Goal: Information Seeking & Learning: Check status

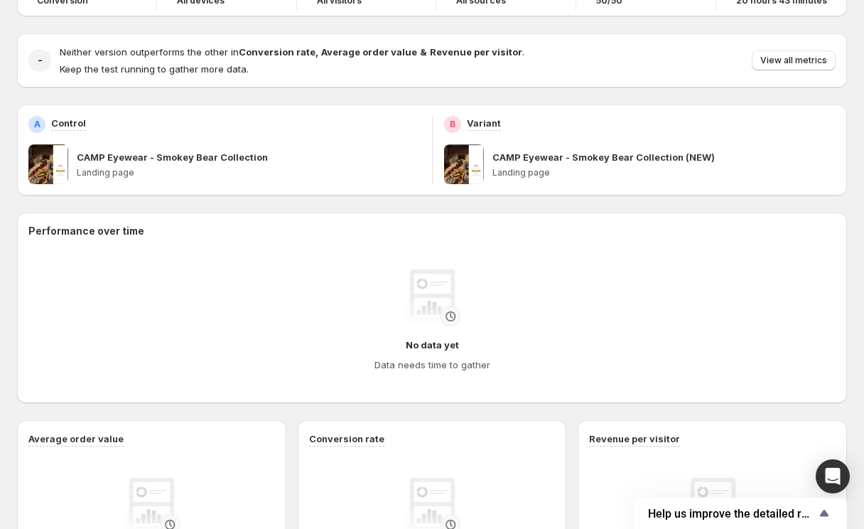
scroll to position [177, 0]
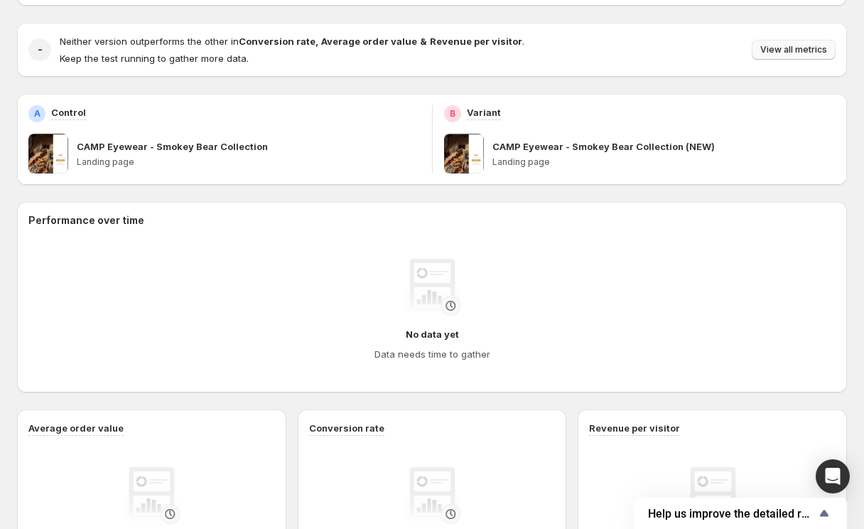
click at [801, 50] on span "View all metrics" at bounding box center [793, 49] width 67 height 11
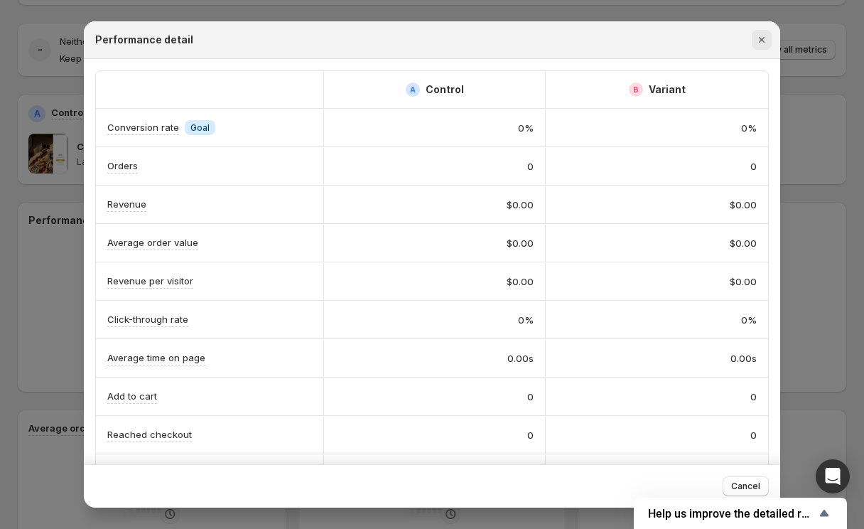
click at [762, 43] on icon "Close" at bounding box center [761, 40] width 14 height 14
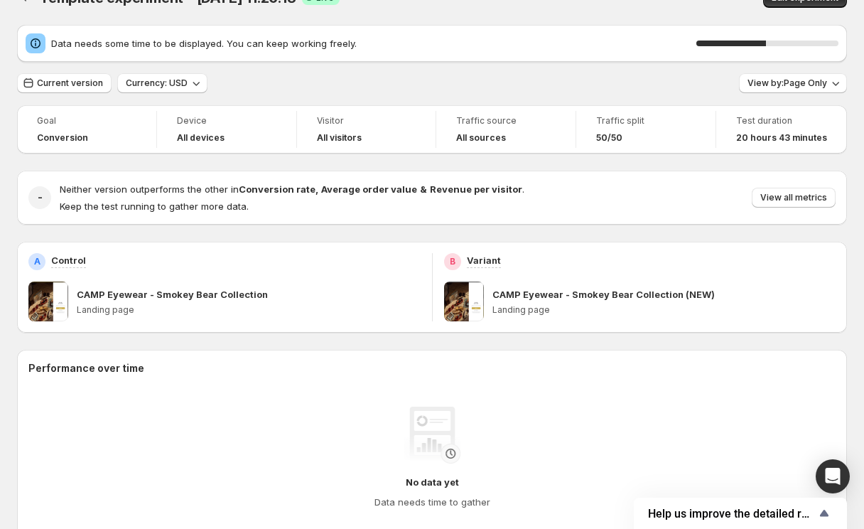
scroll to position [0, 0]
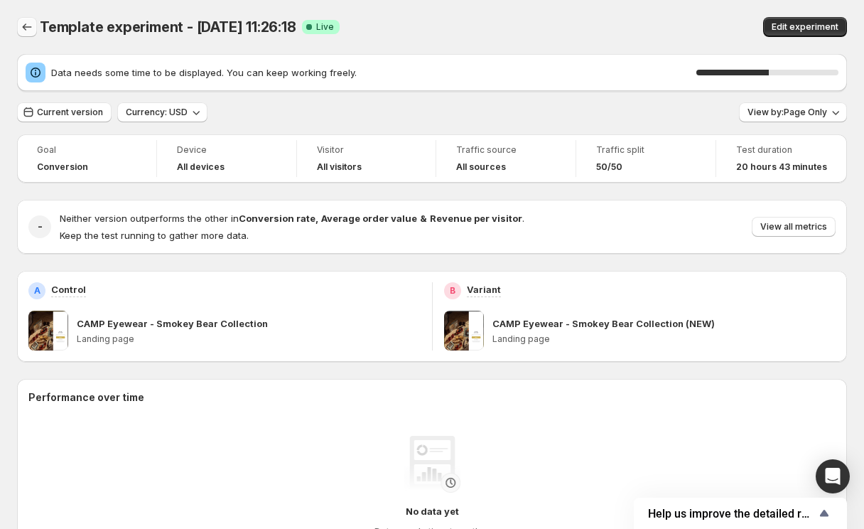
click at [23, 31] on icon "Back" at bounding box center [27, 27] width 14 height 14
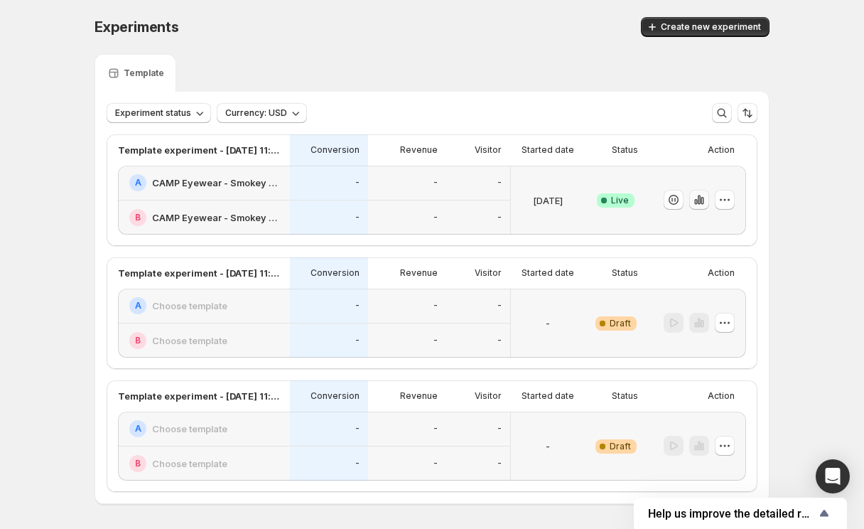
click at [697, 201] on icon "button" at bounding box center [699, 200] width 14 height 14
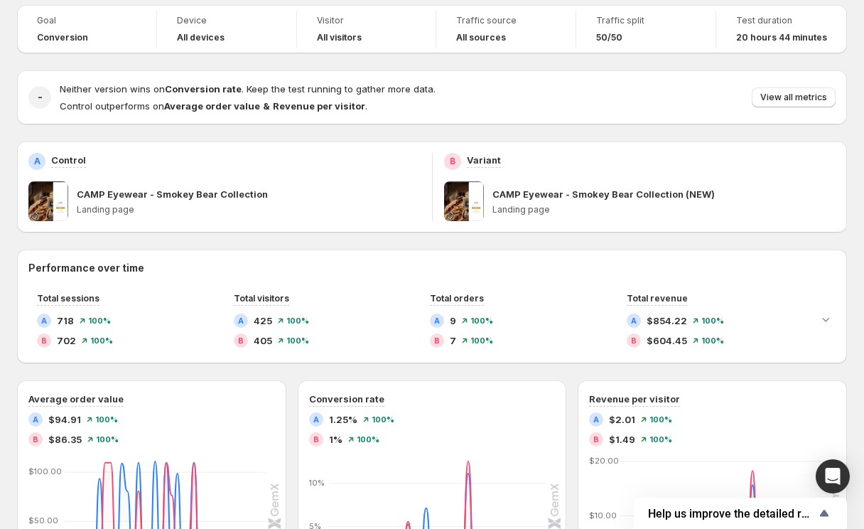
scroll to position [82, 0]
